Goal: Task Accomplishment & Management: Manage account settings

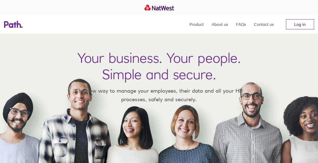
click at [292, 27] on link "Log in" at bounding box center [300, 24] width 28 height 10
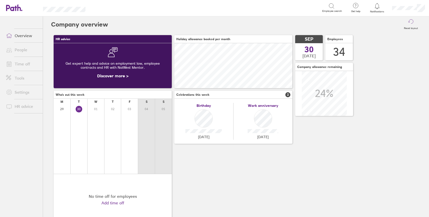
scroll to position [45, 118]
click at [23, 46] on link "People" at bounding box center [22, 50] width 41 height 10
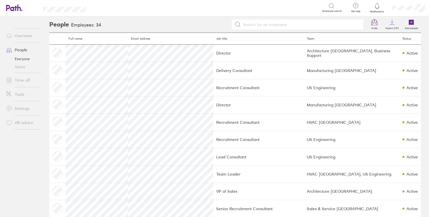
click at [24, 81] on link "Time off" at bounding box center [22, 80] width 41 height 10
